Goal: Browse casually

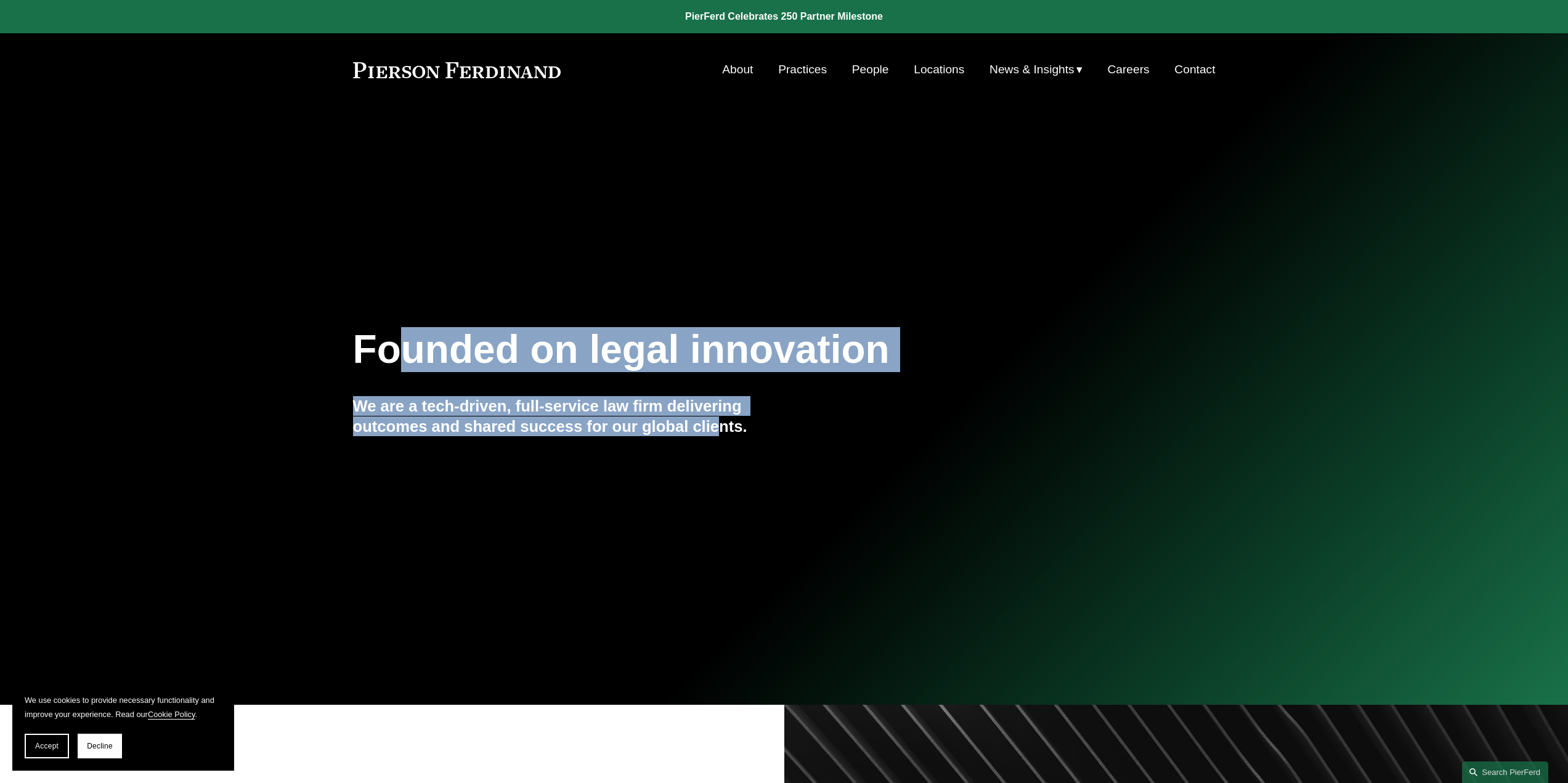
click at [719, 429] on div "Founded on legal innovation We are a tech-driven, full-service law firm deliver…" at bounding box center [784, 405] width 1568 height 167
click at [719, 429] on h4 "We are a tech-driven, full-service law firm delivering outcomes and shared succ…" at bounding box center [568, 416] width 431 height 40
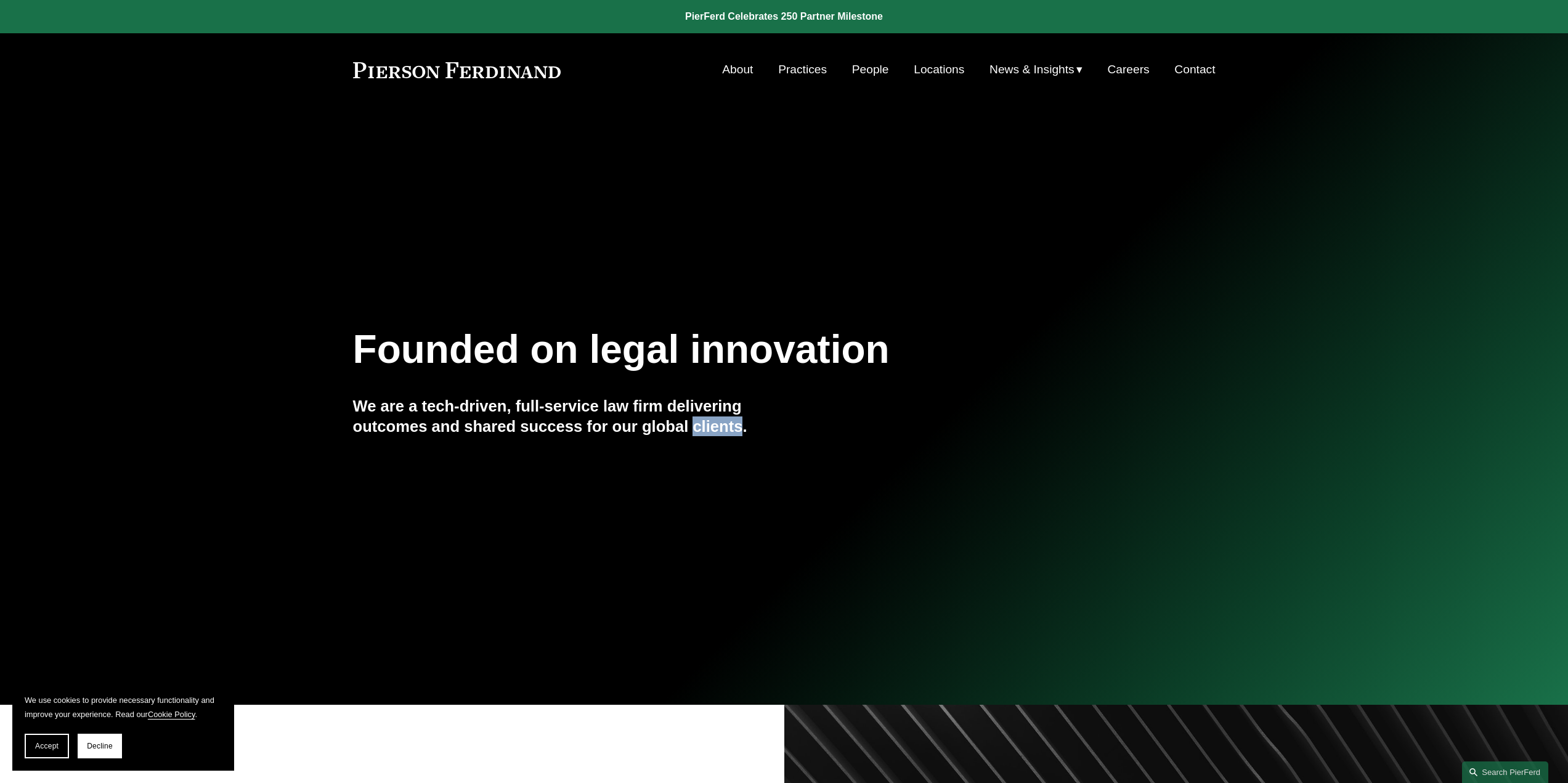
click at [719, 429] on h4 "We are a tech-driven, full-service law firm delivering outcomes and shared succ…" at bounding box center [568, 416] width 431 height 40
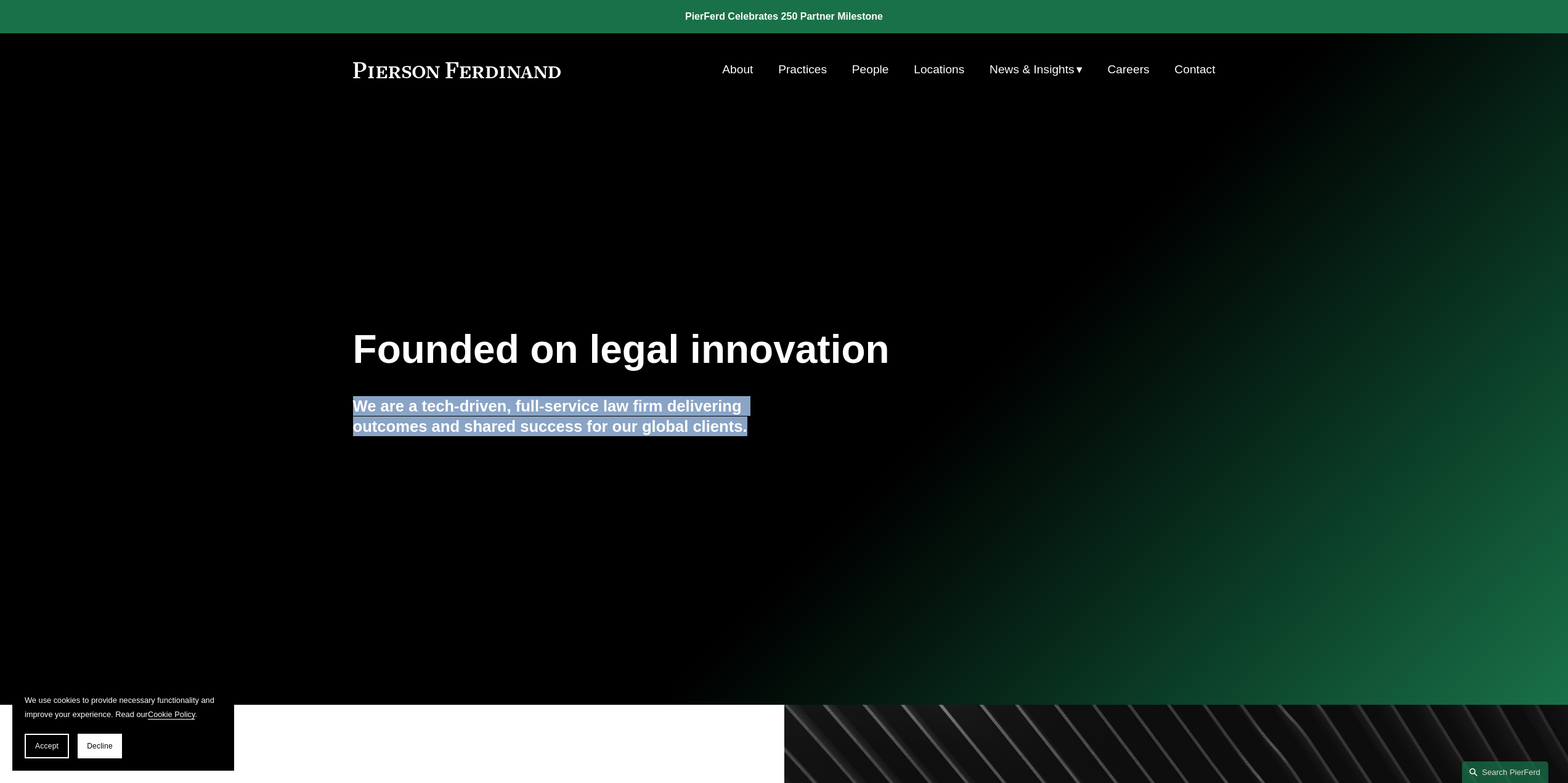
click at [719, 429] on h4 "We are a tech-driven, full-service law firm delivering outcomes and shared succ…" at bounding box center [568, 416] width 431 height 40
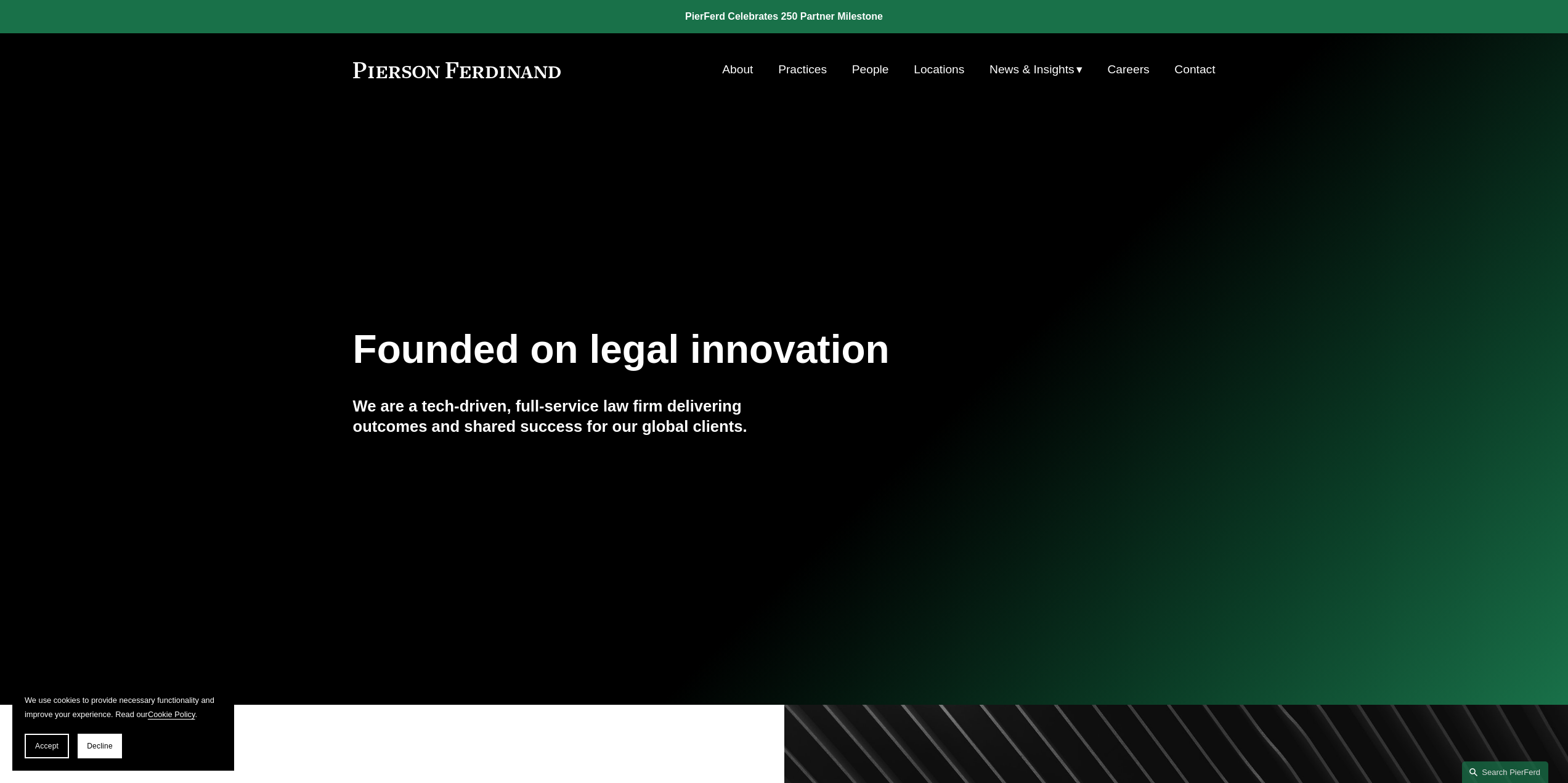
click at [432, 360] on h1 "Founded on legal innovation" at bounding box center [712, 349] width 719 height 45
click at [431, 360] on h1 "Founded on legal innovation" at bounding box center [712, 349] width 719 height 45
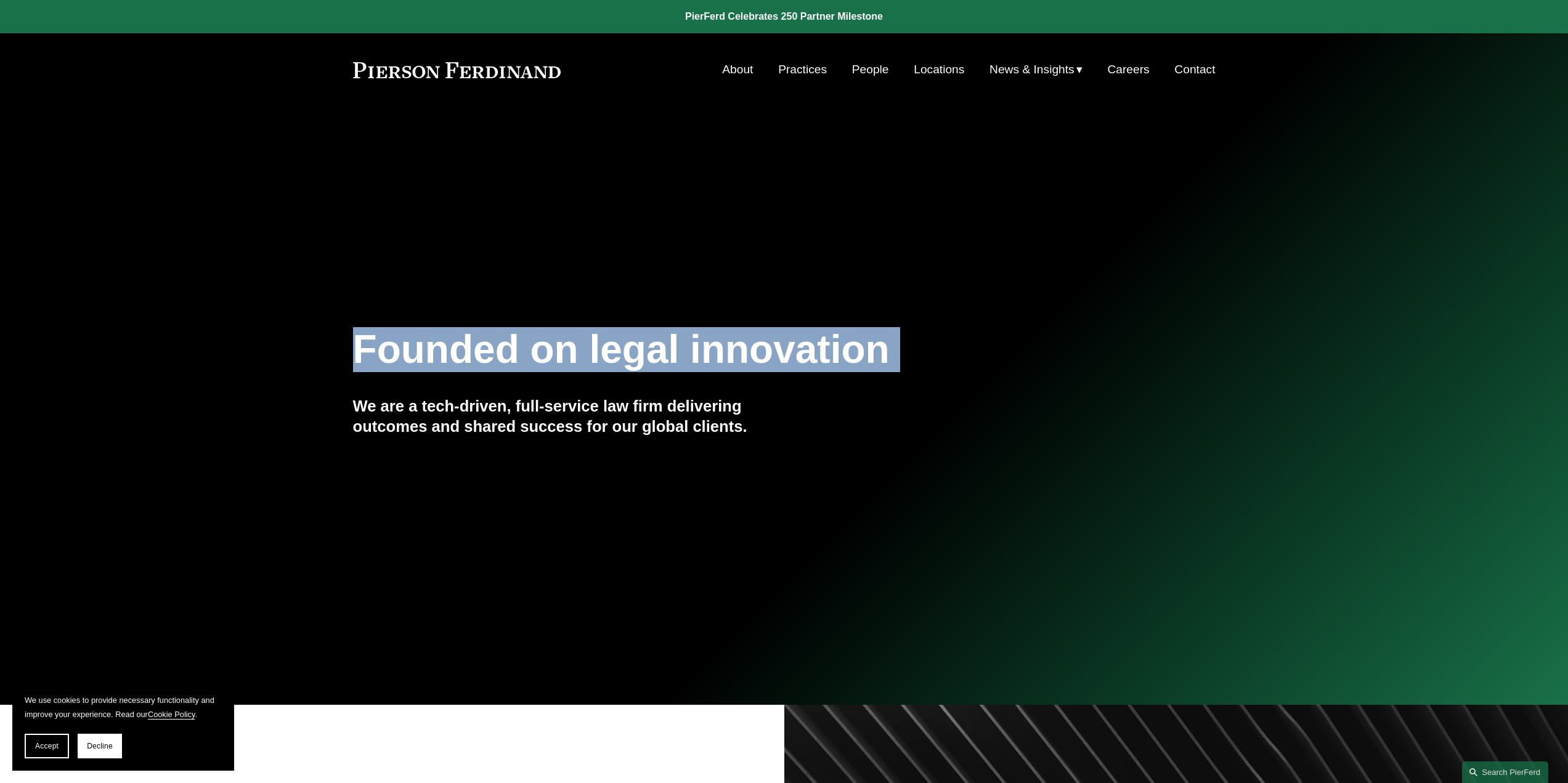
click at [431, 360] on h1 "Founded on legal innovation" at bounding box center [712, 349] width 719 height 45
click at [563, 355] on h1 "Founded on legal innovation" at bounding box center [712, 349] width 719 height 45
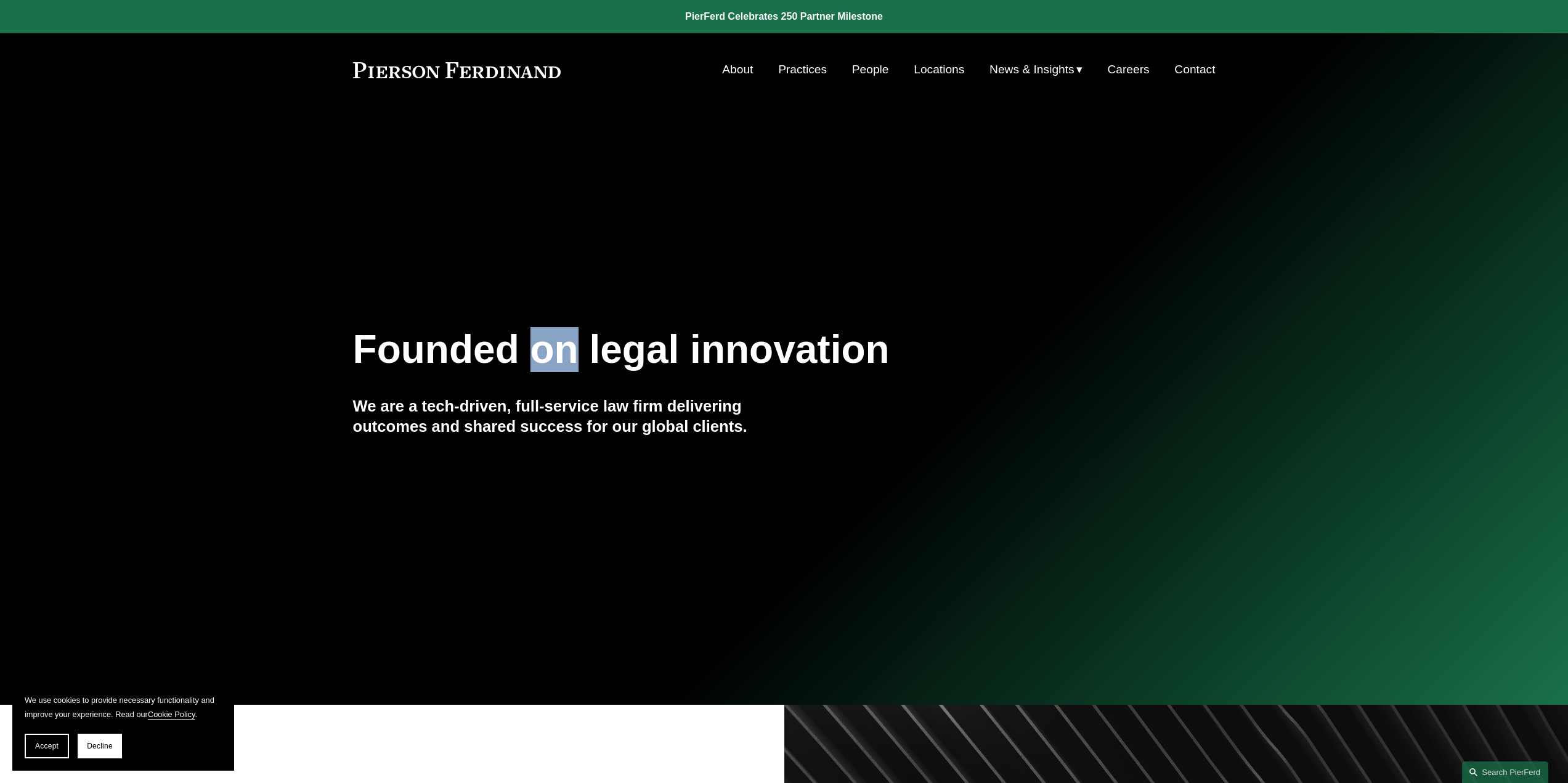
drag, startPoint x: 529, startPoint y: 352, endPoint x: 584, endPoint y: 352, distance: 55.0
click at [584, 352] on h1 "Founded on legal innovation" at bounding box center [712, 349] width 719 height 45
drag, startPoint x: 589, startPoint y: 348, endPoint x: 675, endPoint y: 344, distance: 86.1
click at [675, 344] on h1 "Founded on legal innovation" at bounding box center [712, 349] width 719 height 45
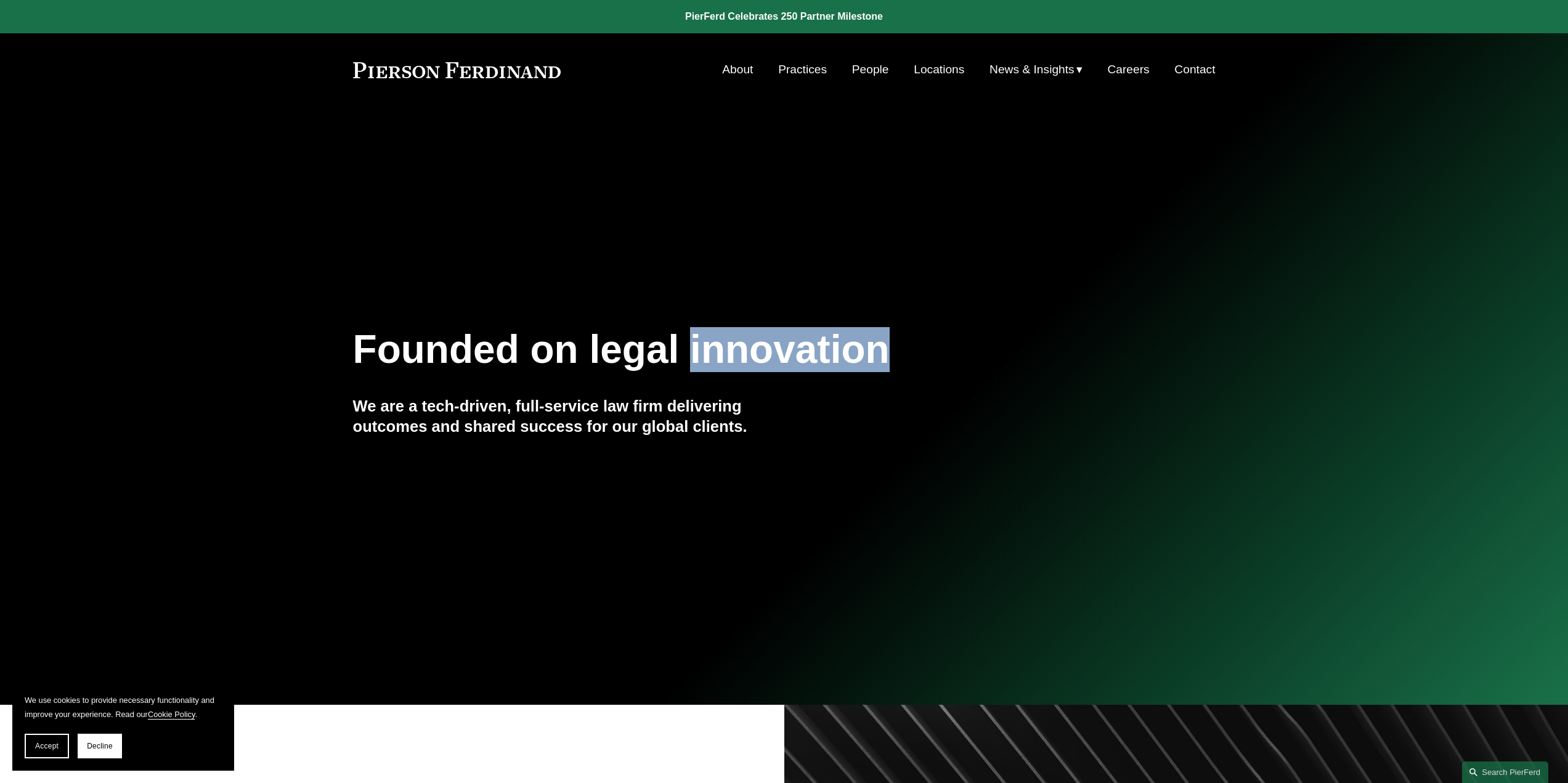
drag, startPoint x: 691, startPoint y: 342, endPoint x: 899, endPoint y: 334, distance: 208.2
click at [899, 334] on h1 "Founded on legal innovation" at bounding box center [712, 349] width 719 height 45
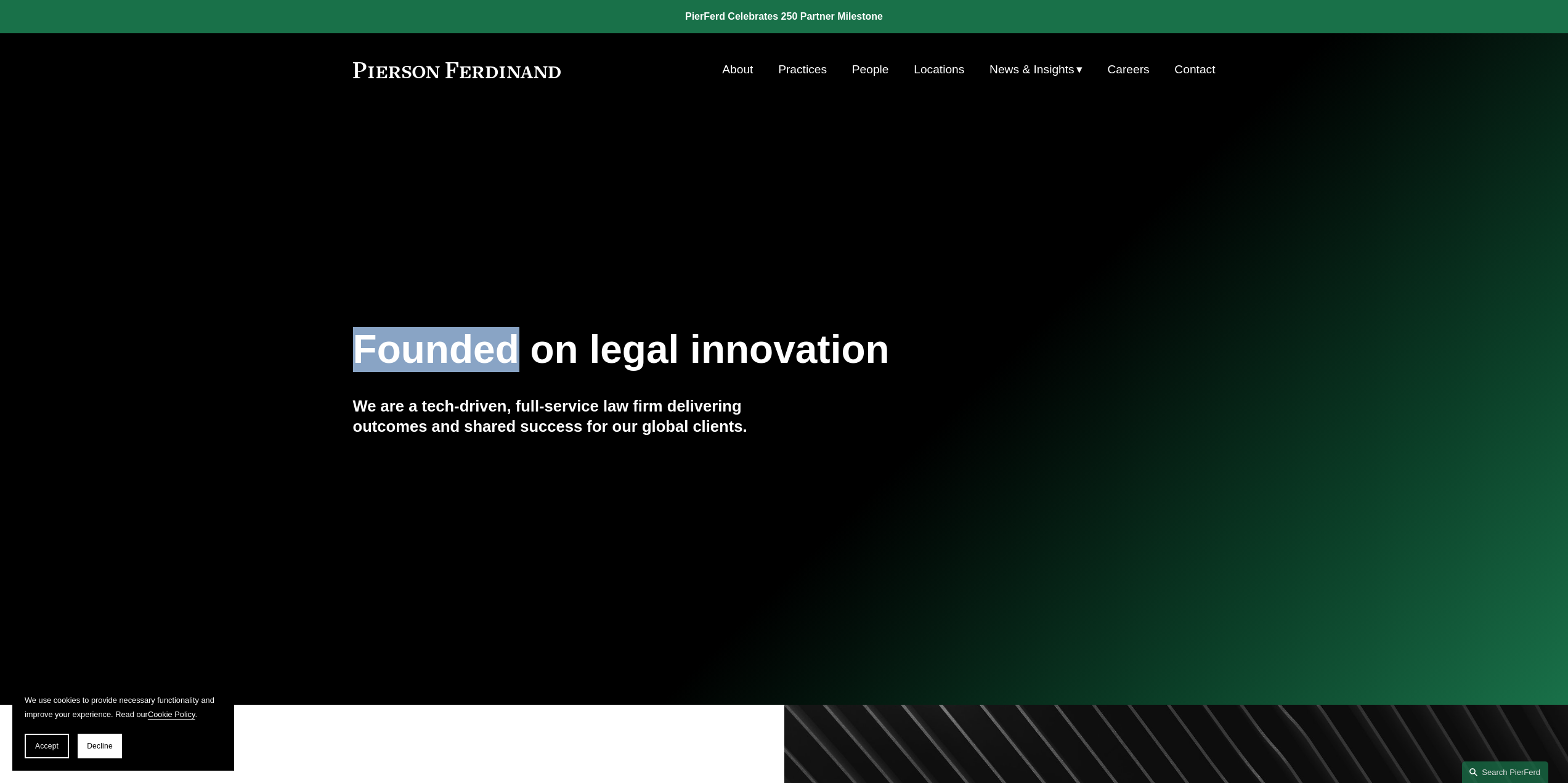
drag, startPoint x: 518, startPoint y: 350, endPoint x: 361, endPoint y: 343, distance: 157.2
click at [361, 343] on h1 "Founded on legal innovation" at bounding box center [712, 349] width 719 height 45
click at [386, 355] on h1 "Founded on legal innovation" at bounding box center [712, 349] width 719 height 45
click at [378, 352] on h1 "Founded on legal innovation" at bounding box center [712, 349] width 719 height 45
drag, startPoint x: 389, startPoint y: 347, endPoint x: 488, endPoint y: 349, distance: 99.0
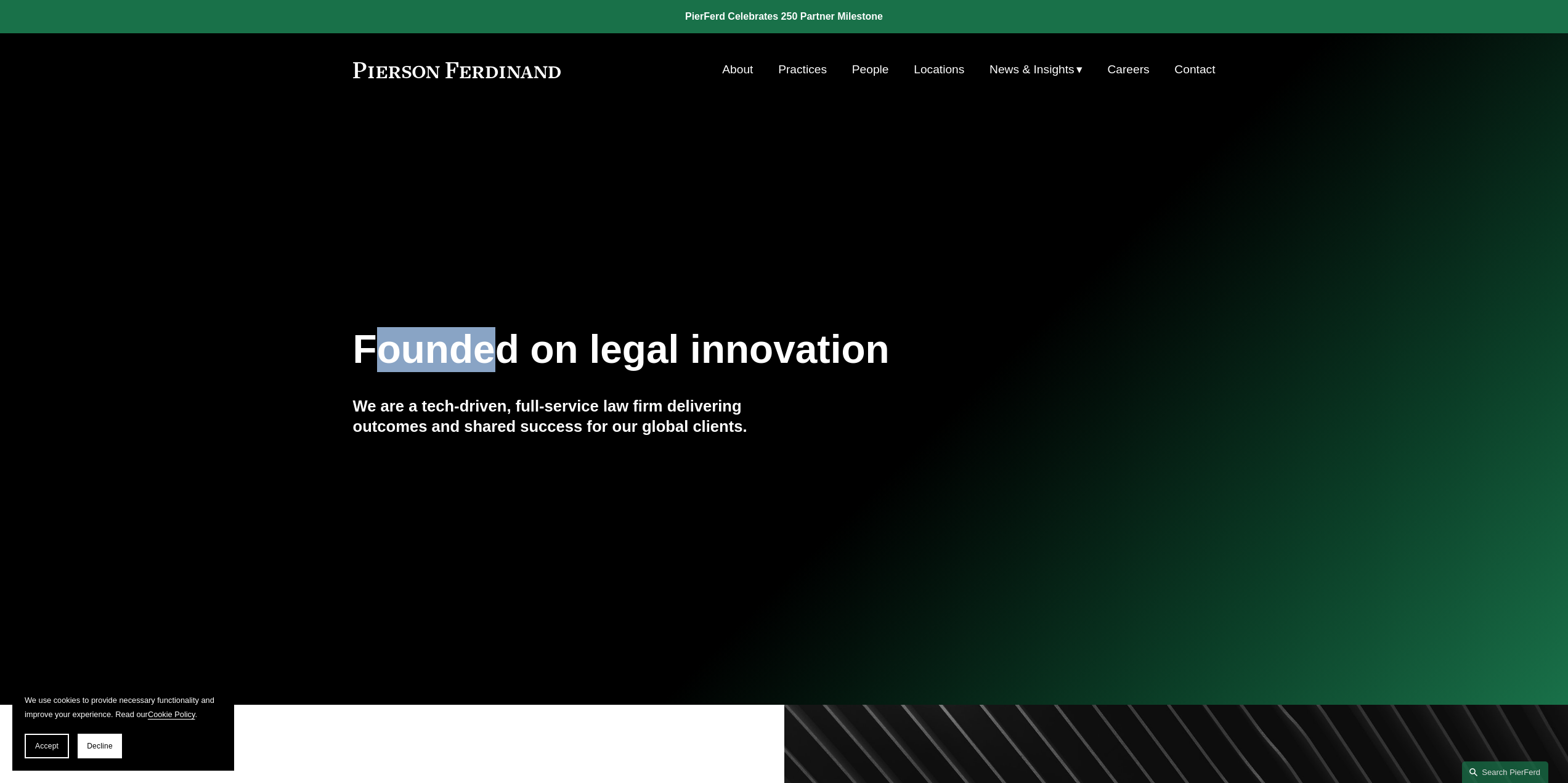
click at [488, 349] on h1 "Founded on legal innovation" at bounding box center [712, 349] width 719 height 45
click at [444, 346] on h1 "Founded on legal innovation" at bounding box center [712, 349] width 719 height 45
click at [440, 346] on h1 "Founded on legal innovation" at bounding box center [712, 349] width 719 height 45
click at [1089, 283] on div "Founded on legal innovation We are a tech-driven, full-service law firm deliver…" at bounding box center [784, 406] width 1568 height 449
